Goal: Complete application form

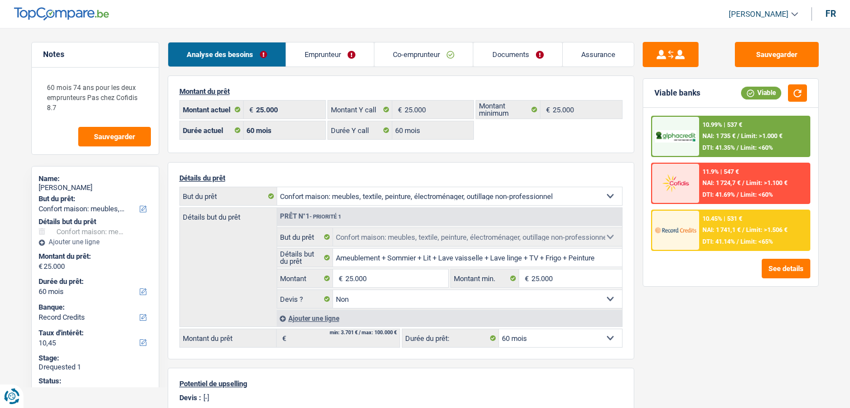
select select "household"
select select "60"
select select "record credits"
select select "60"
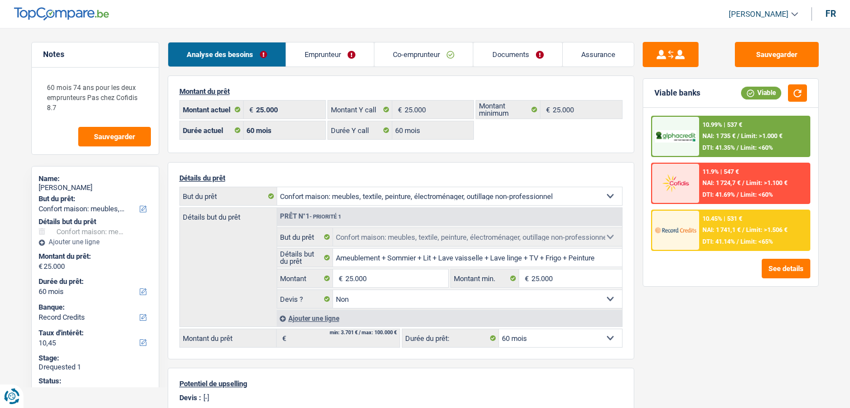
select select "60"
select select "household"
select select "false"
select select "60"
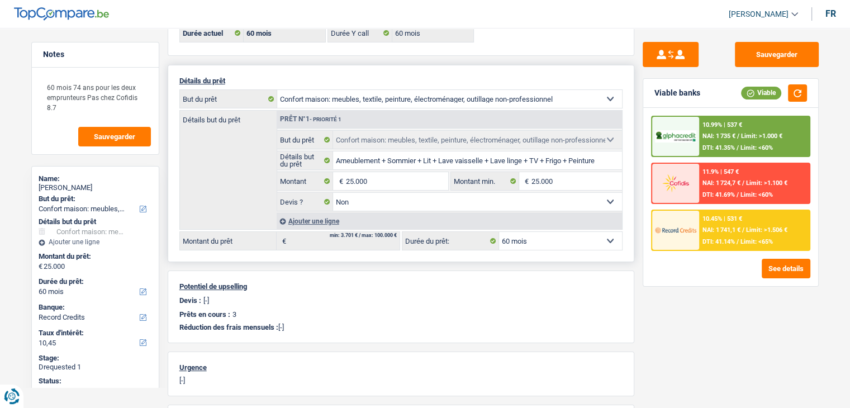
scroll to position [112, 0]
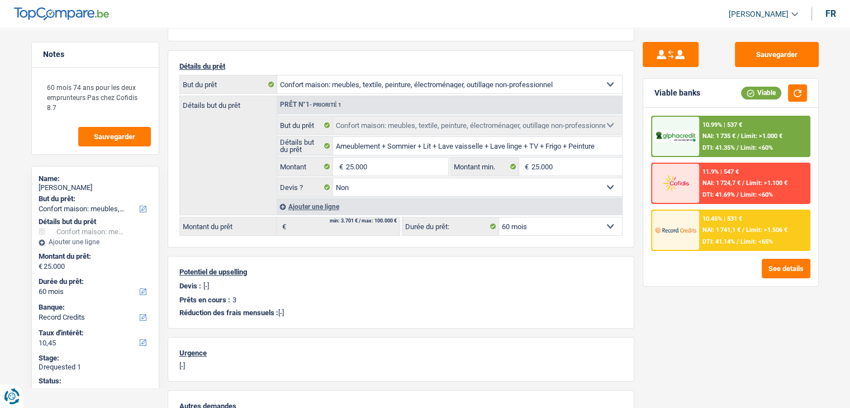
click at [706, 320] on div "Sauvegarder Viable banks Viable 10.99% | 537 € NAI: 1 735 € / Limit: >1.000 € D…" at bounding box center [730, 214] width 193 height 345
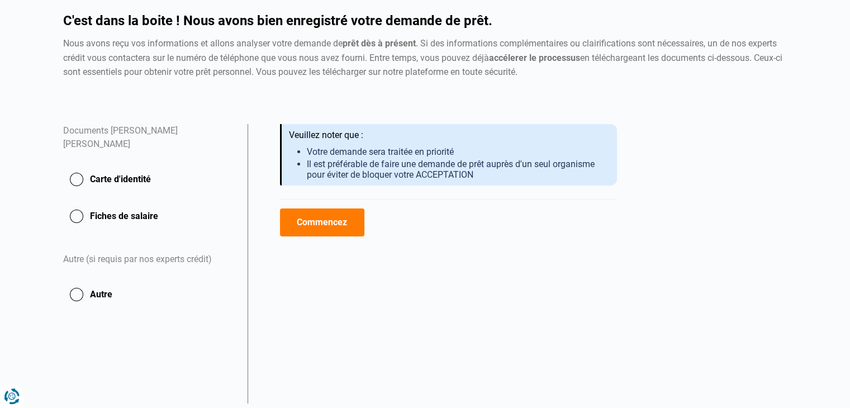
scroll to position [112, 0]
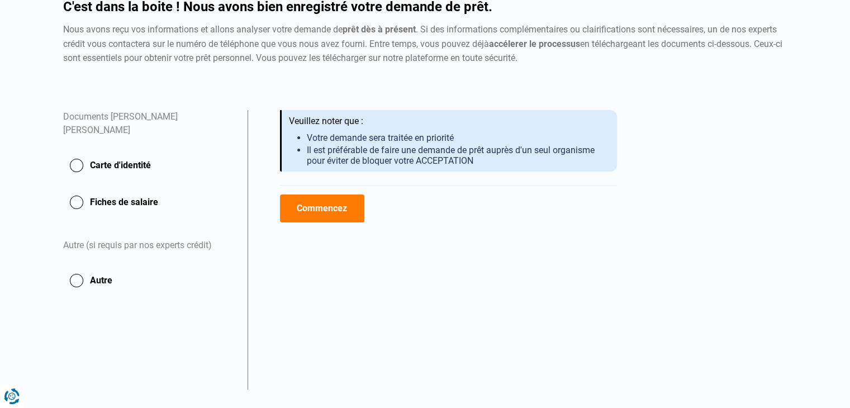
click at [98, 188] on button "Carte d'identité" at bounding box center [148, 202] width 171 height 28
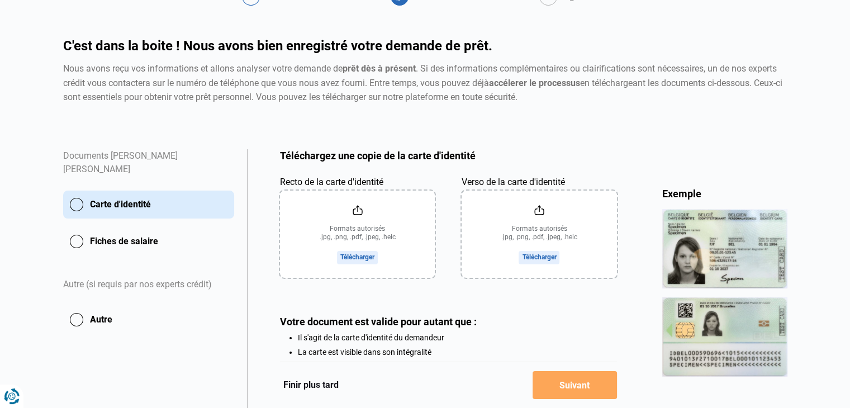
scroll to position [112, 0]
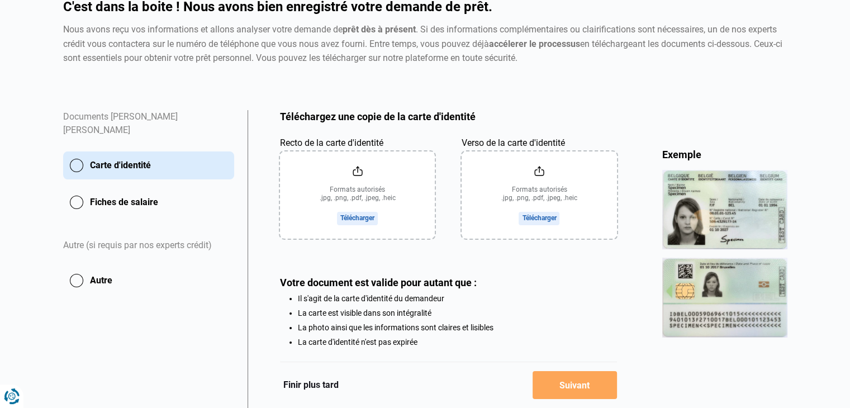
click at [91, 191] on button "Fiches de salaire" at bounding box center [148, 202] width 171 height 28
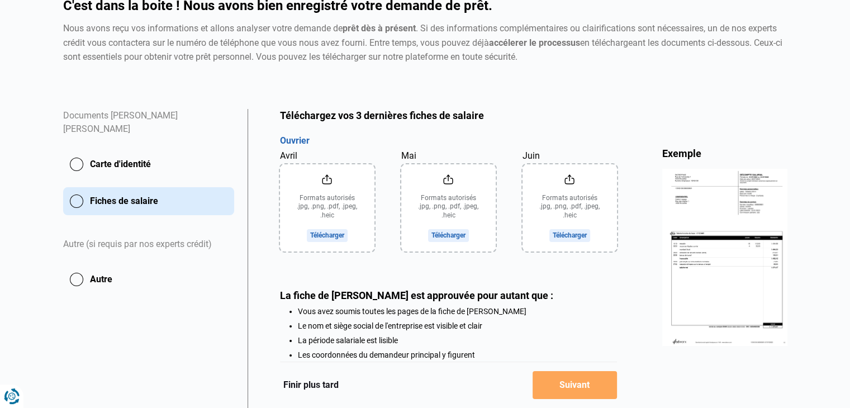
scroll to position [107, 0]
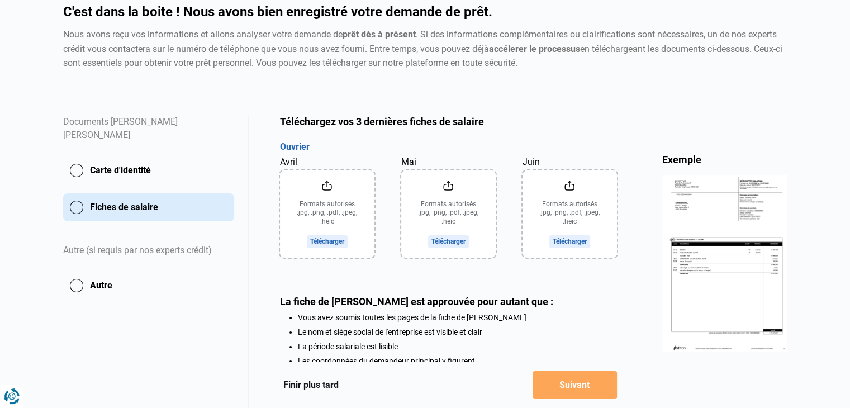
click at [98, 272] on button "Autre" at bounding box center [148, 286] width 171 height 28
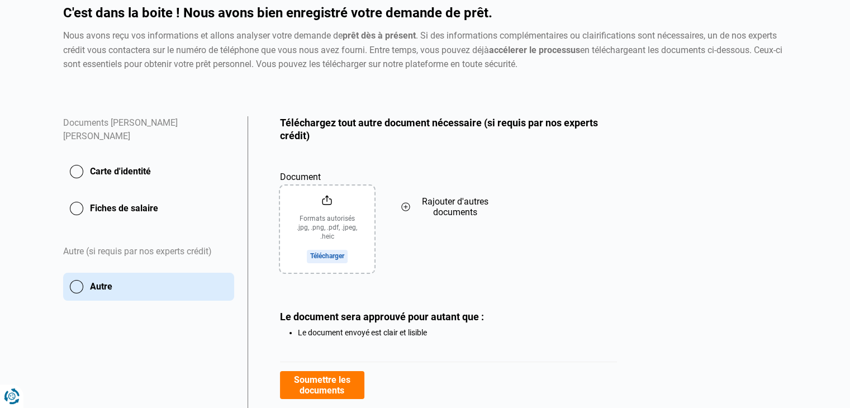
scroll to position [112, 0]
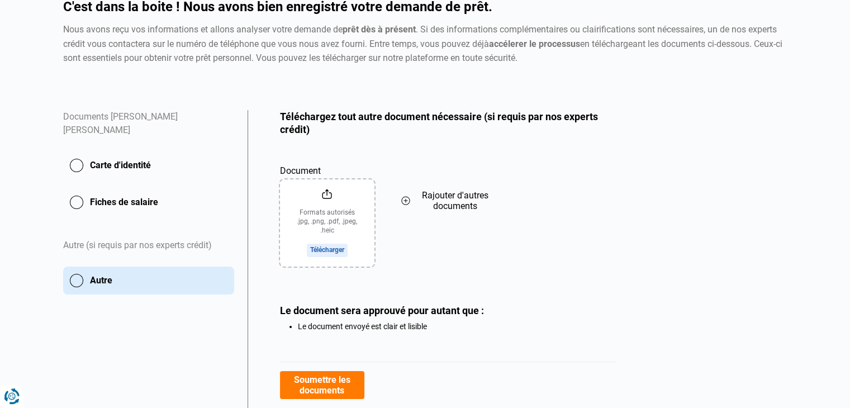
click at [408, 205] on icon at bounding box center [405, 201] width 9 height 12
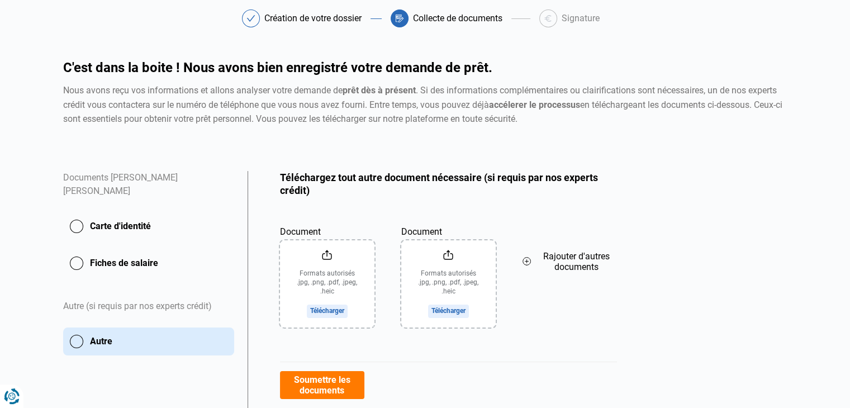
scroll to position [0, 0]
